Goal: Task Accomplishment & Management: Manage account settings

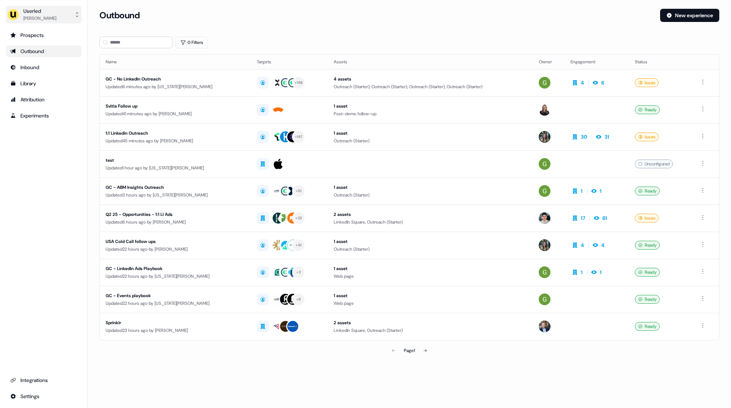
click at [58, 13] on button "Userled [PERSON_NAME]" at bounding box center [44, 15] width 76 height 18
click at [53, 33] on div "Impersonate (Admin)" at bounding box center [43, 34] width 69 height 13
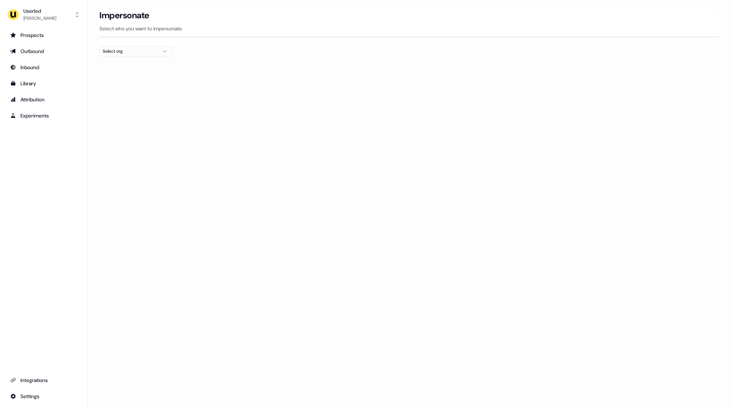
click at [158, 49] on div "Select org" at bounding box center [130, 51] width 55 height 7
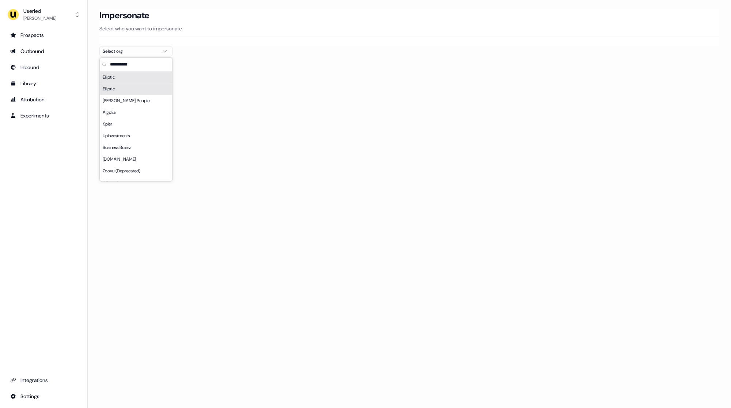
type input "*"
type input "******"
click at [140, 81] on div "AffiniPay" at bounding box center [136, 77] width 72 height 12
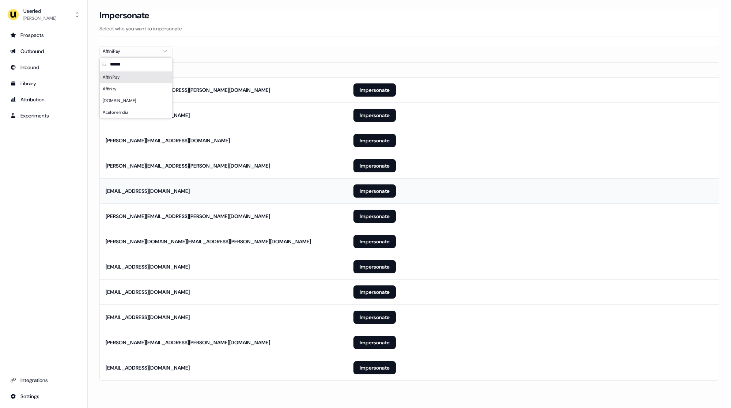
click at [218, 181] on td "[EMAIL_ADDRESS][DOMAIN_NAME]" at bounding box center [224, 190] width 248 height 25
click at [371, 89] on button "Impersonate" at bounding box center [375, 89] width 42 height 13
